Goal: Information Seeking & Learning: Find contact information

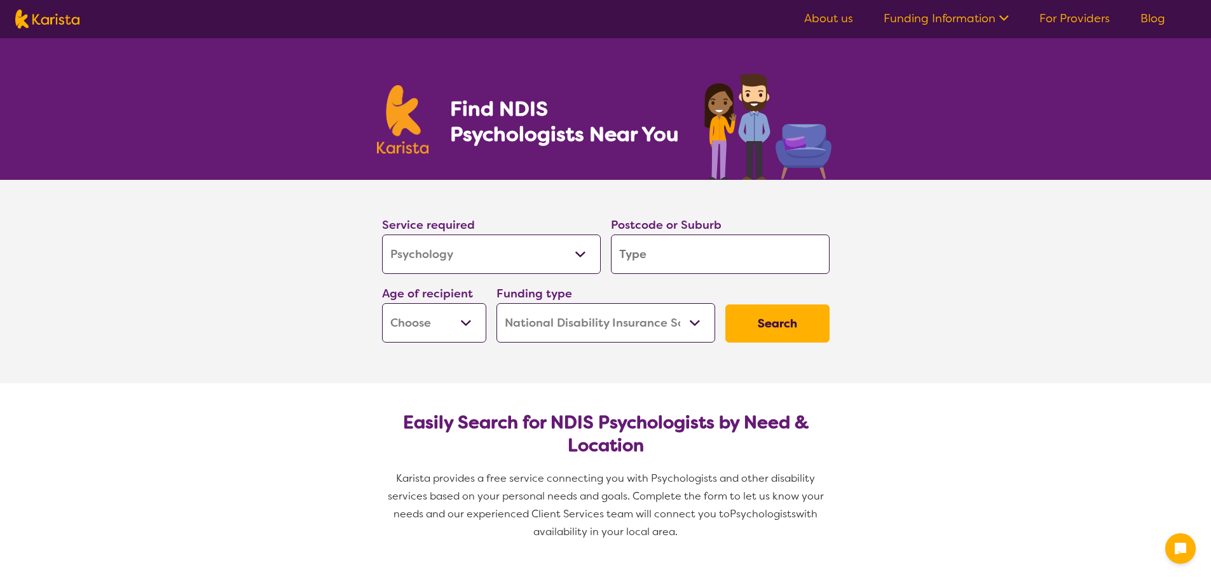
select select "Psychology"
select select "NDIS"
select select "Psychology"
select select "NDIS"
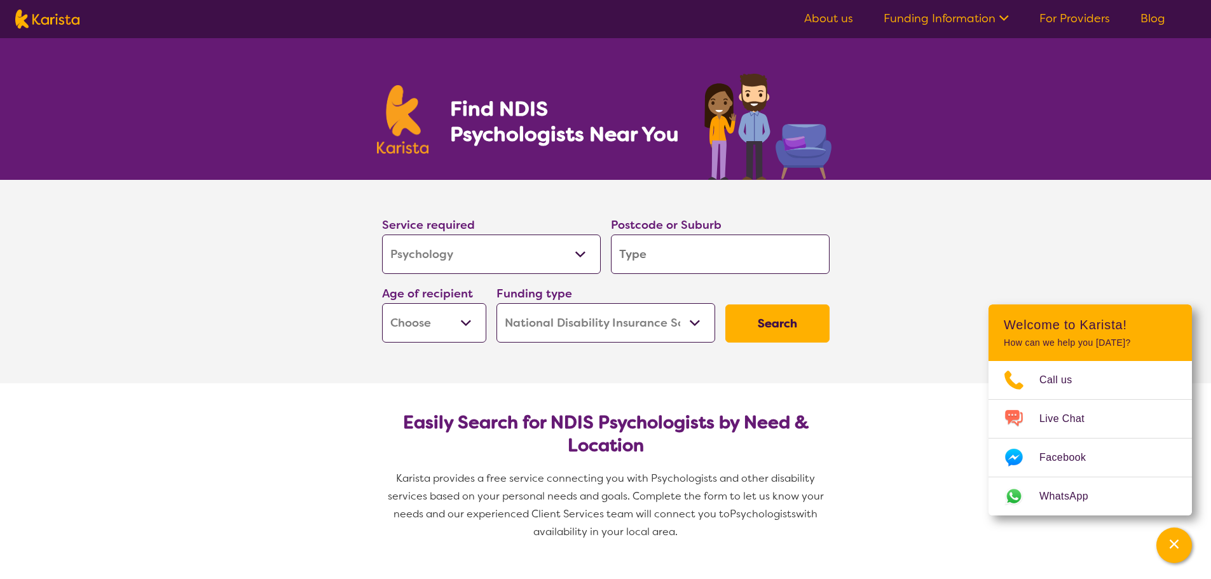
click at [649, 256] on input "search" at bounding box center [720, 254] width 219 height 39
type input "l"
type input "li"
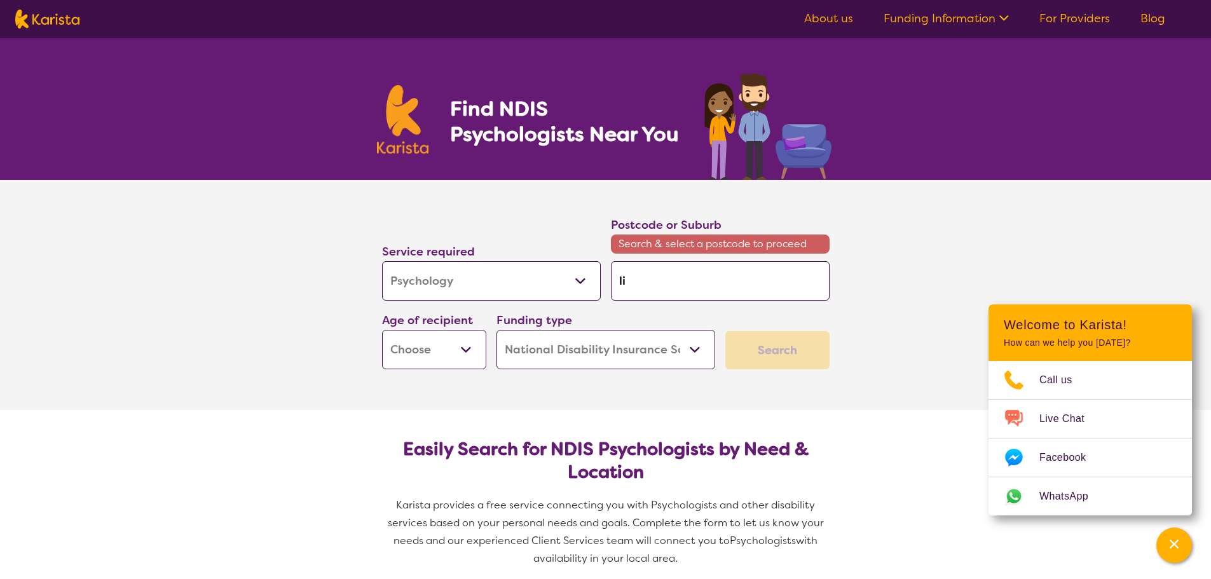
type input "liv"
type input "live"
type input "liver"
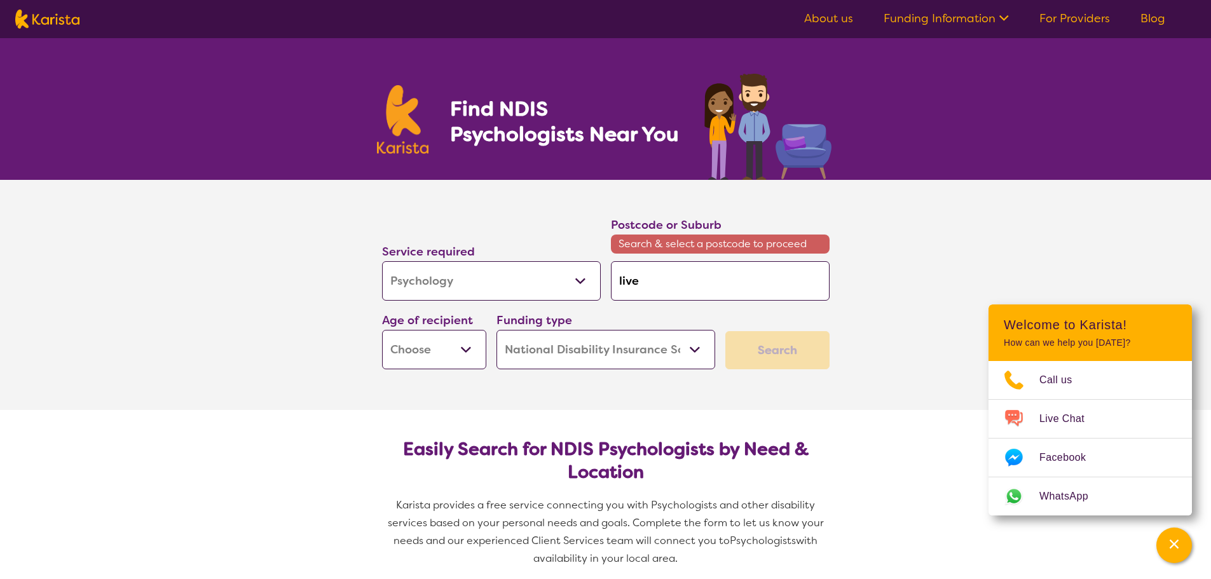
type input "liver"
type input "liverp"
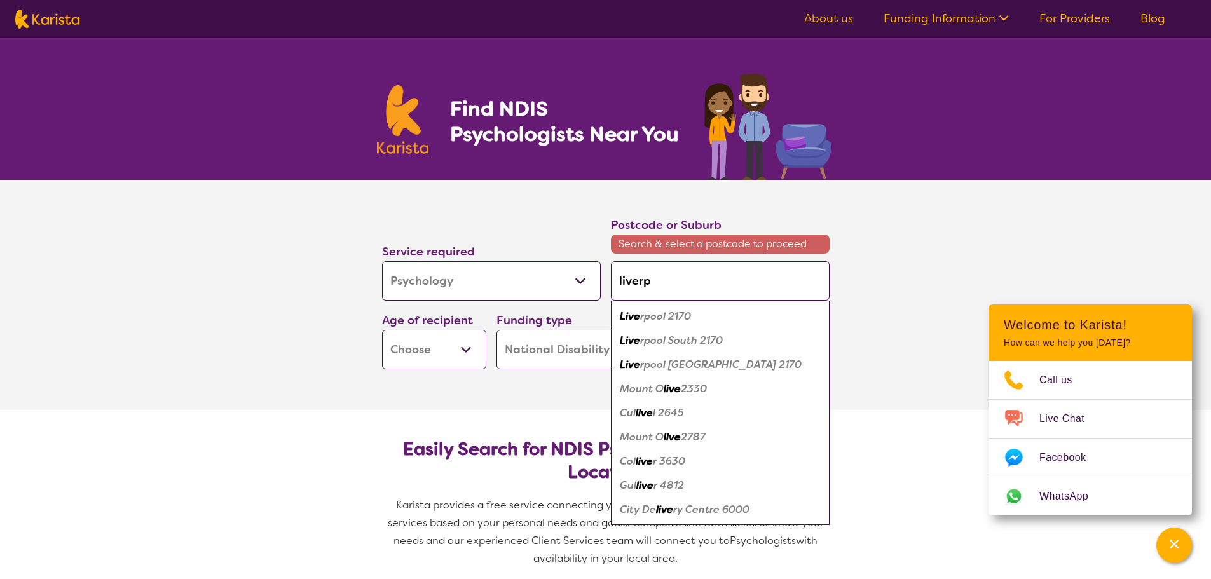
type input "liverpo"
type input "liverpoo"
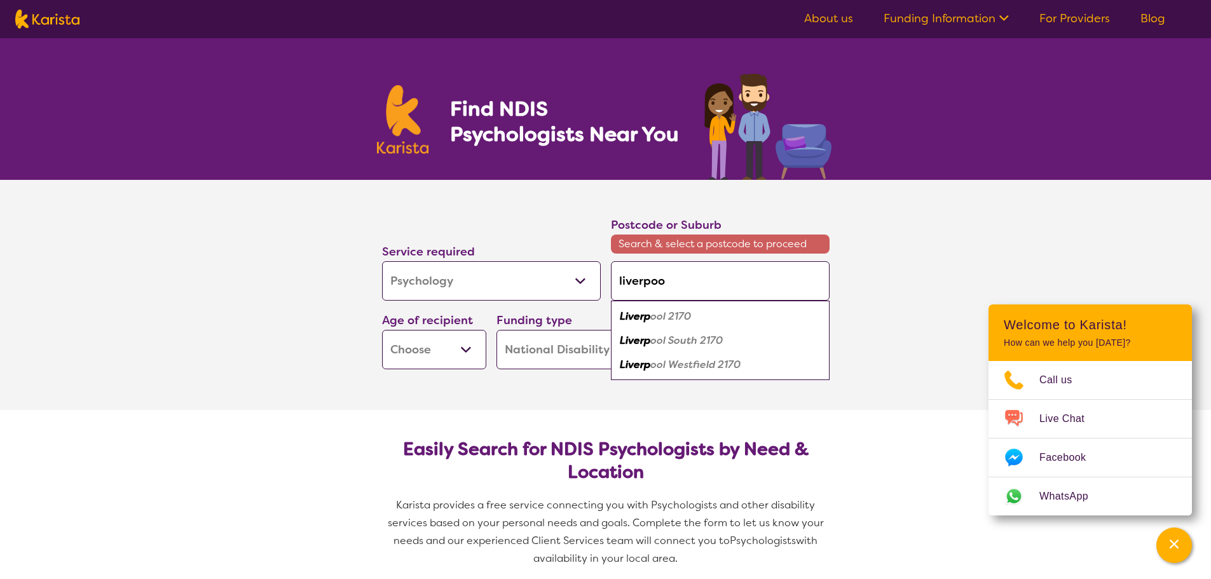
type input "[GEOGRAPHIC_DATA]"
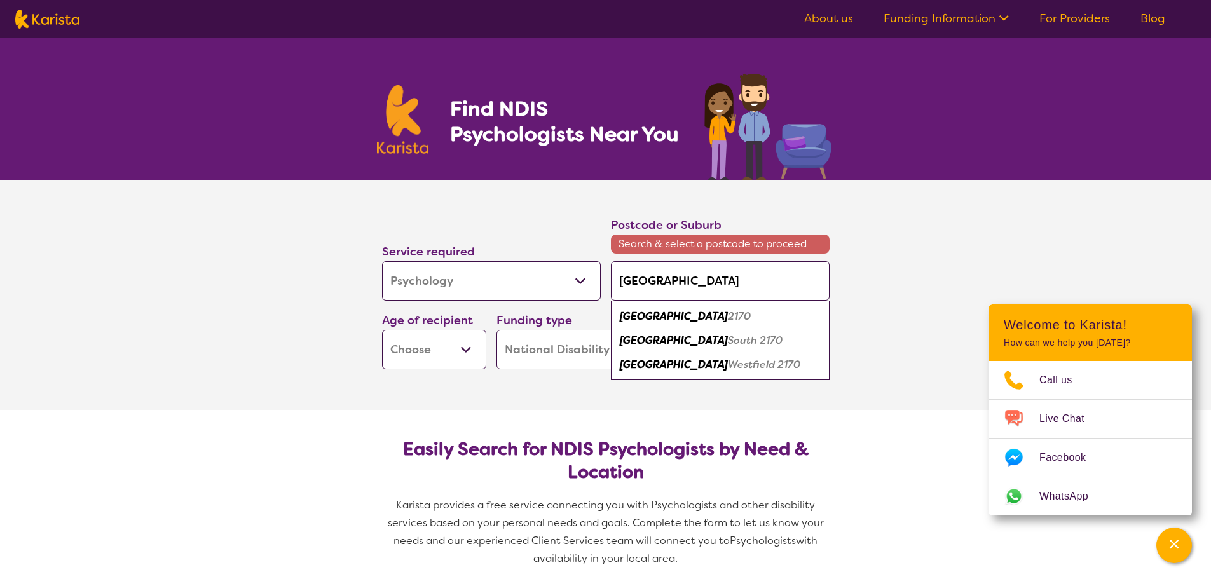
click at [661, 315] on em "[GEOGRAPHIC_DATA]" at bounding box center [674, 316] width 108 height 13
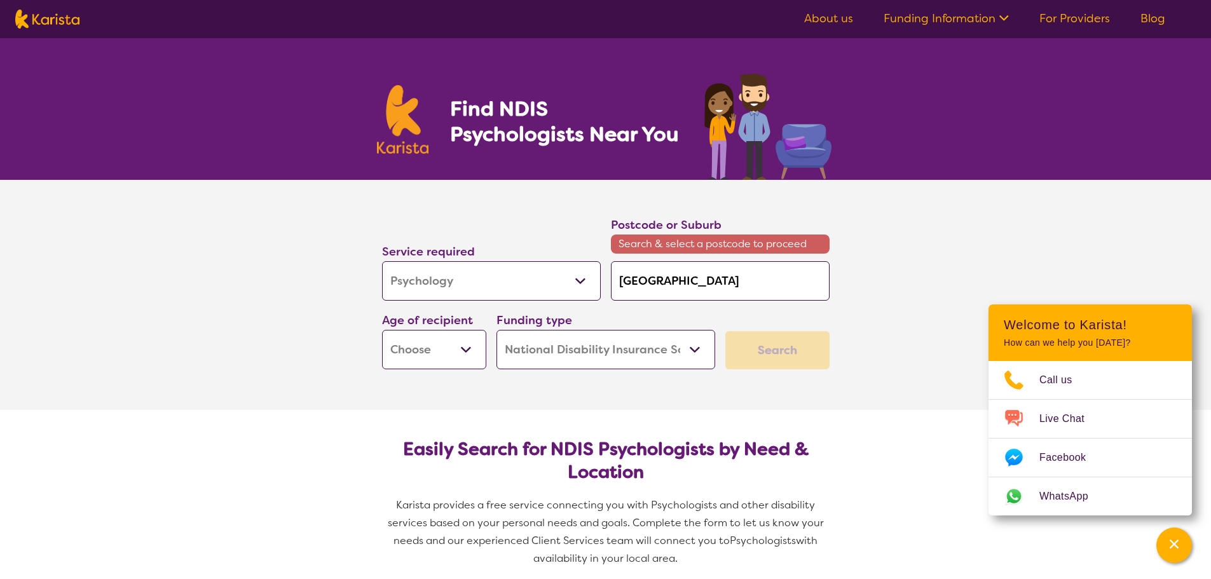
type input "2170"
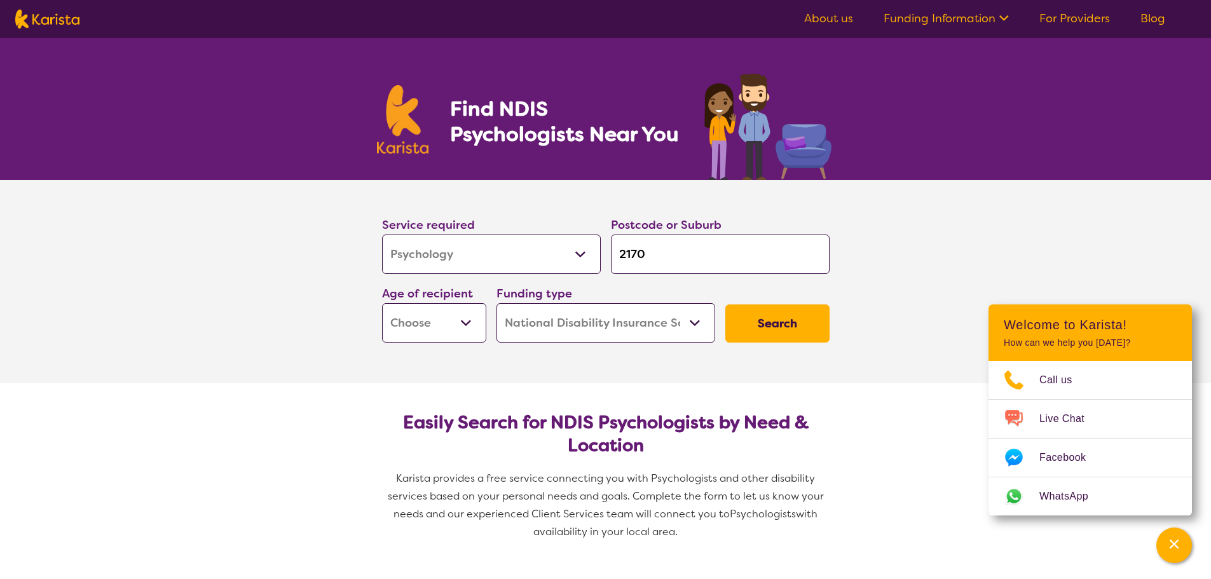
click at [788, 316] on button "Search" at bounding box center [778, 324] width 104 height 38
click at [443, 326] on select "Early Childhood - 0 to 9 Child - 10 to 11 Adolescent - 12 to 17 Adult - 18 to 6…" at bounding box center [434, 322] width 104 height 39
select select "AG"
click at [382, 303] on select "Early Childhood - 0 to 9 Child - 10 to 11 Adolescent - 12 to 17 Adult - 18 to 6…" at bounding box center [434, 322] width 104 height 39
select select "AG"
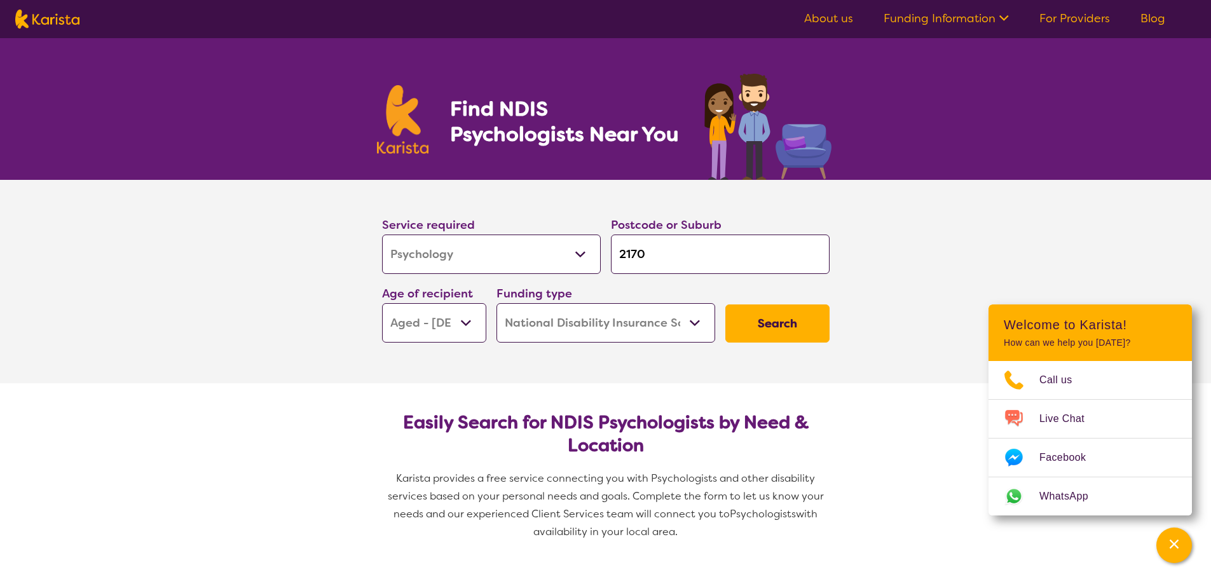
click at [787, 324] on button "Search" at bounding box center [778, 324] width 104 height 38
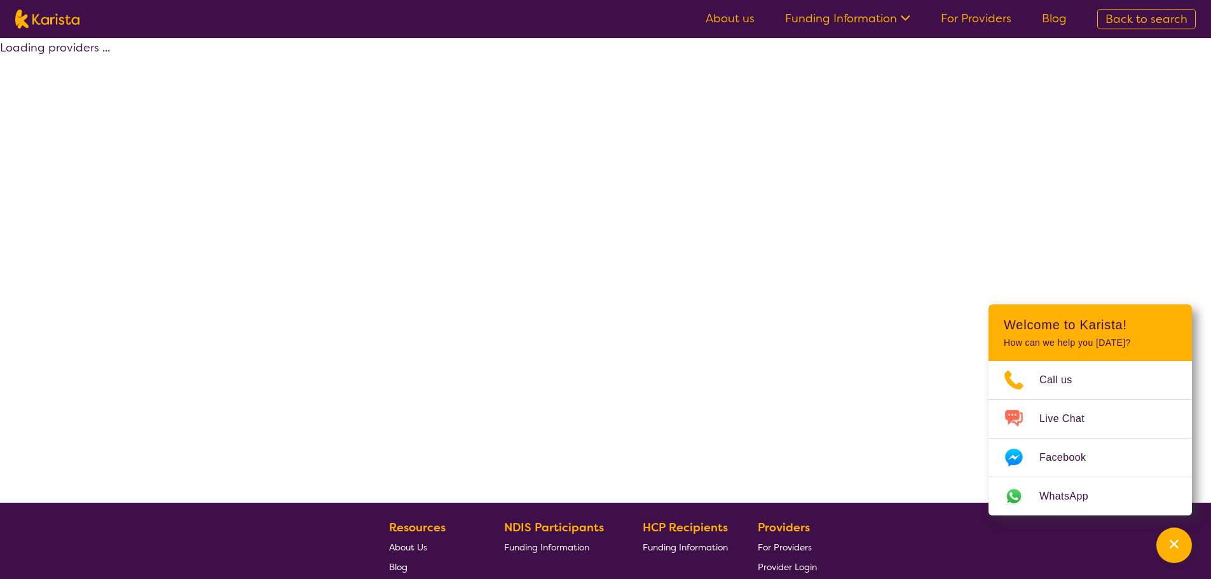
select select "by_score"
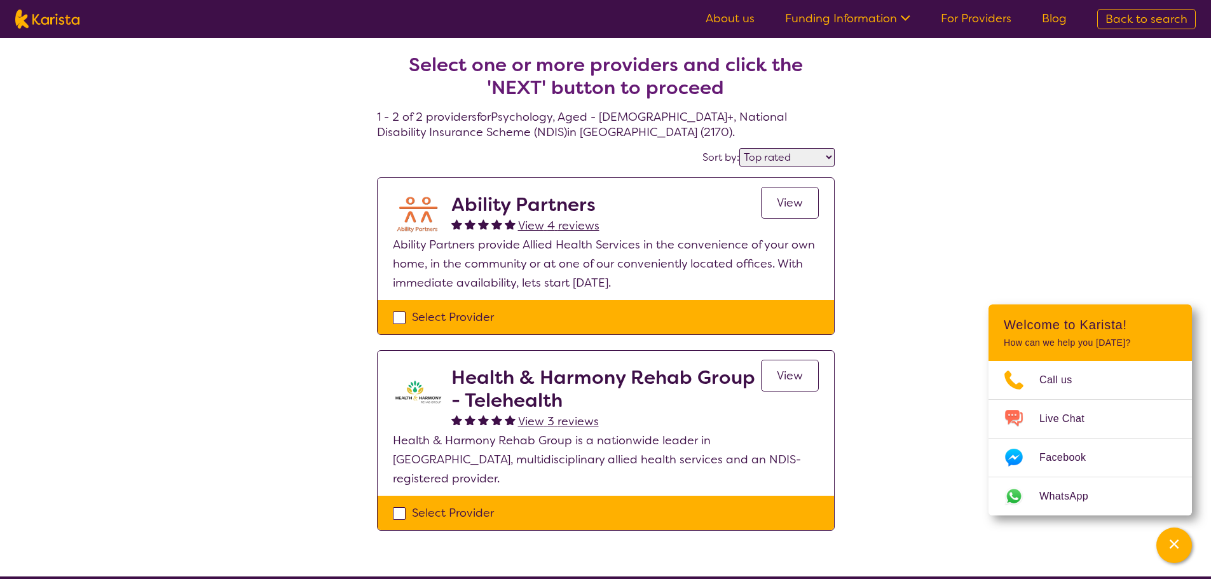
click at [796, 204] on span "View" at bounding box center [790, 202] width 26 height 15
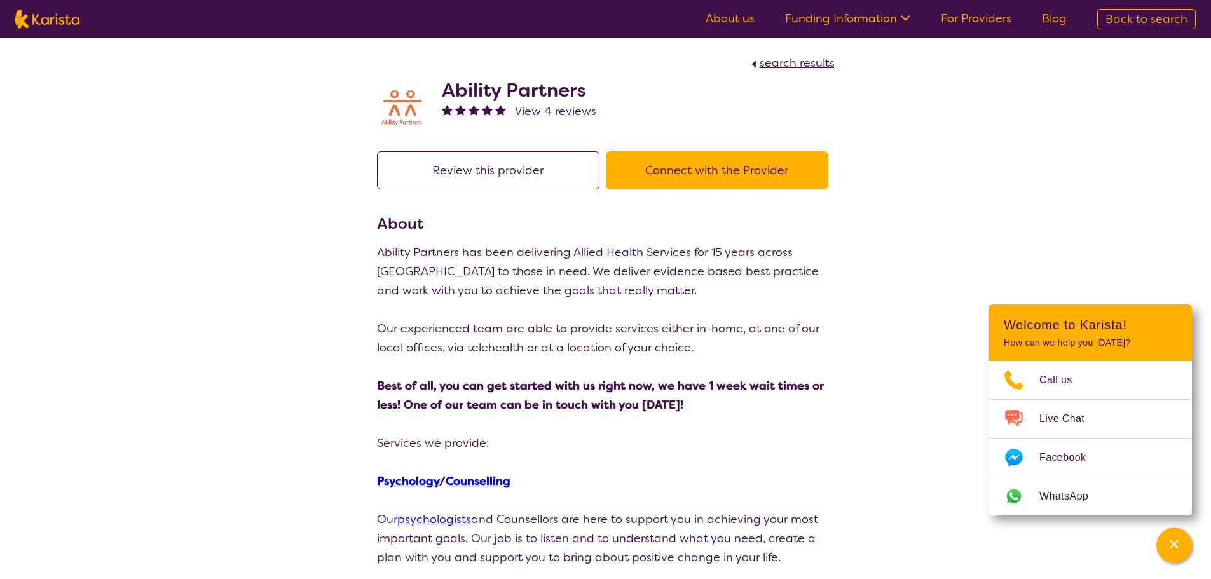
select select "by_score"
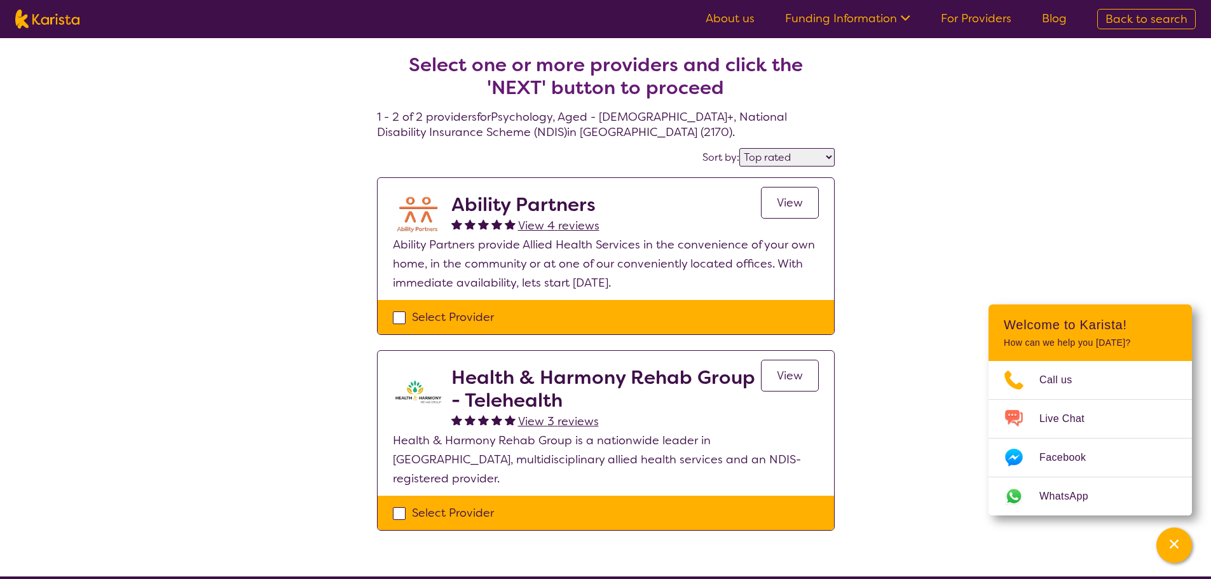
select select "Psychology"
select select "AG"
select select "NDIS"
select select "Psychology"
select select "AG"
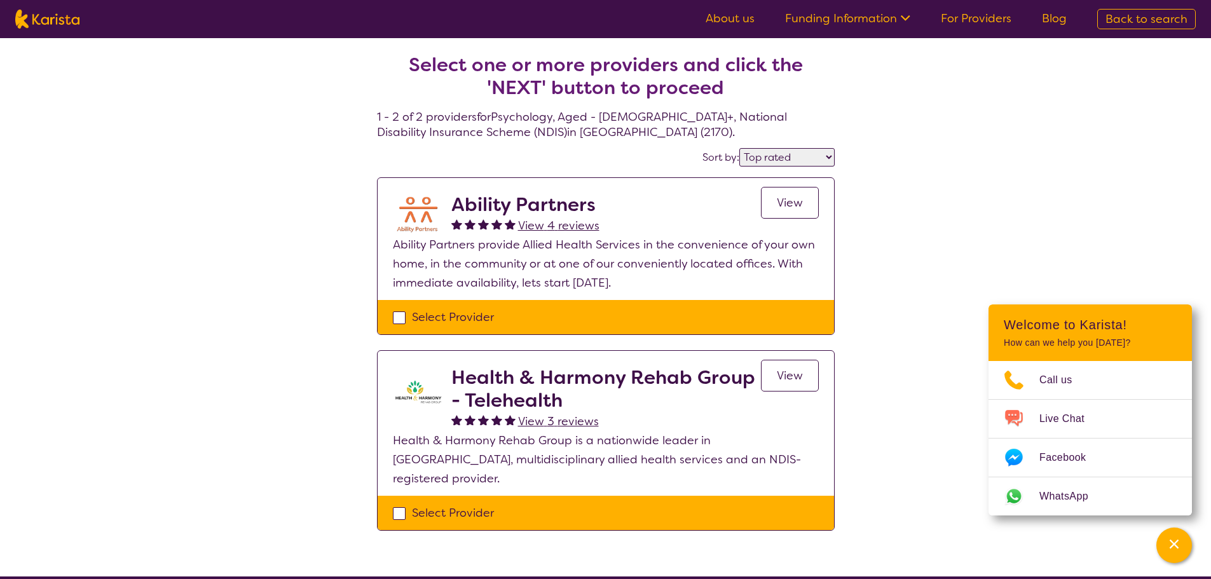
select select "NDIS"
